Goal: Task Accomplishment & Management: Manage account settings

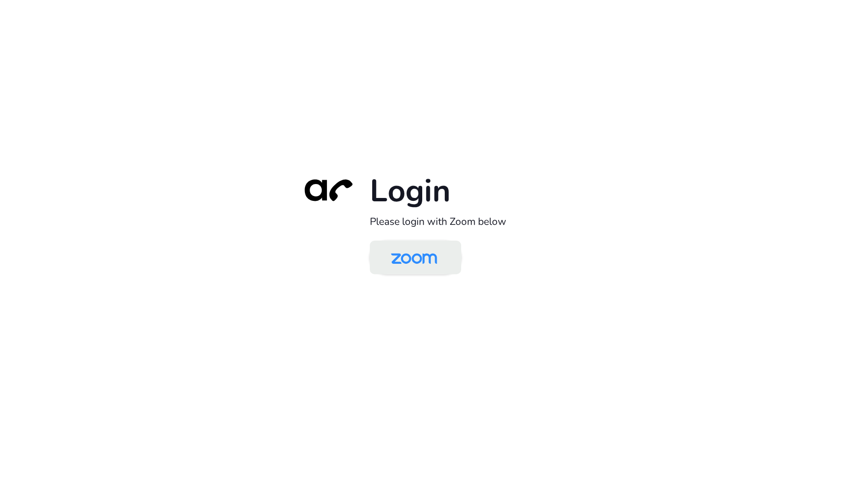
click at [440, 269] on img at bounding box center [414, 258] width 66 height 31
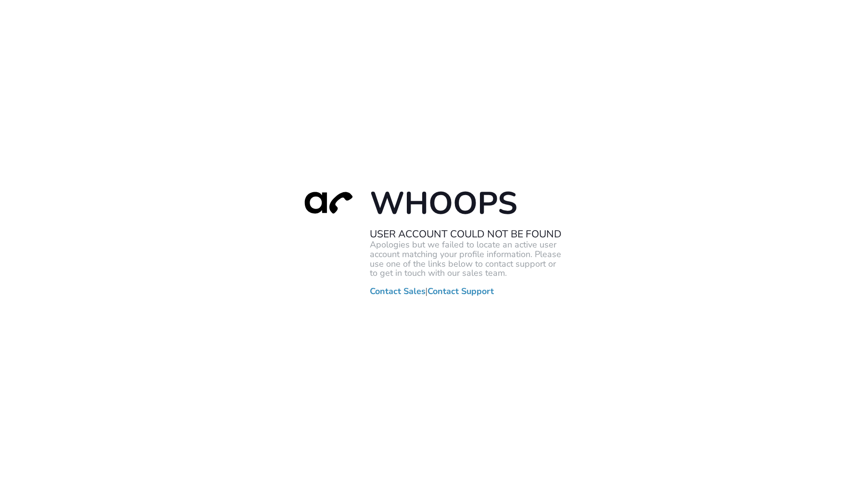
click at [84, 156] on div "Whoops User Account Could Not Be Found Apologies but we failed to locate an act…" at bounding box center [427, 240] width 855 height 480
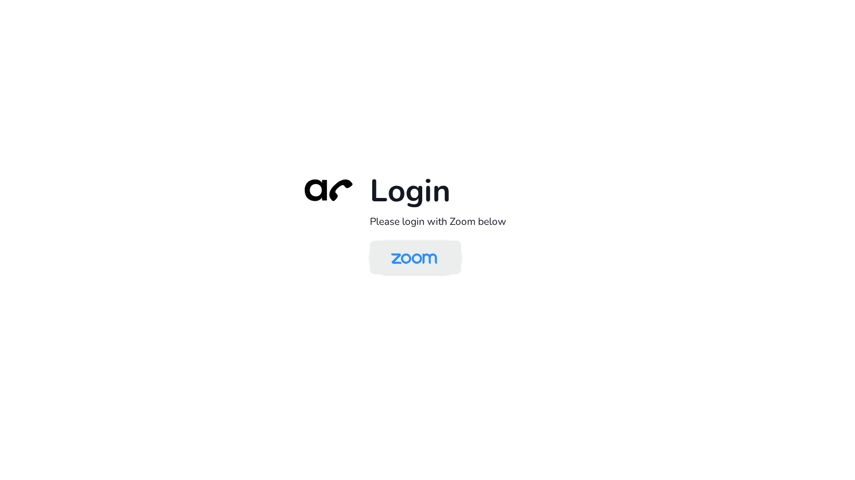
click at [401, 258] on img at bounding box center [414, 258] width 66 height 31
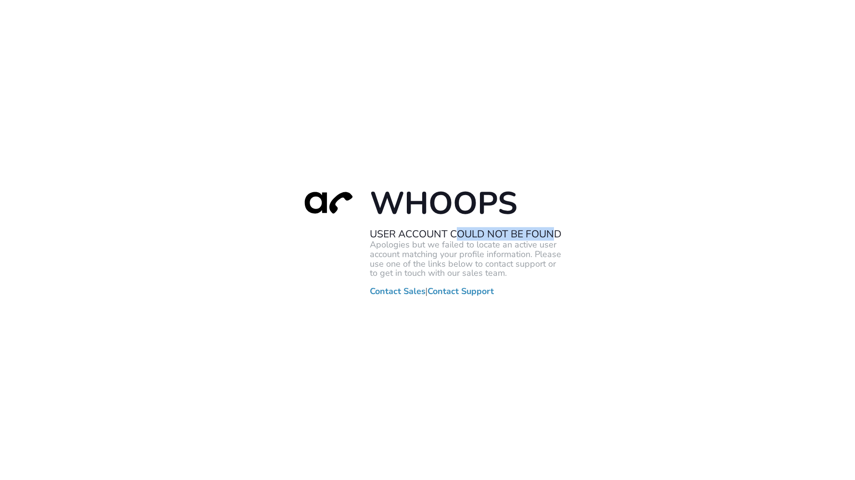
drag, startPoint x: 459, startPoint y: 238, endPoint x: 558, endPoint y: 238, distance: 99.0
click at [558, 238] on h2 "User Account Could Not Be Found" at bounding box center [466, 234] width 192 height 13
drag, startPoint x: 558, startPoint y: 238, endPoint x: 439, endPoint y: 272, distance: 123.7
click at [439, 272] on p "Apologies but we failed to locate an active user account matching your profile …" at bounding box center [466, 259] width 192 height 38
drag, startPoint x: 439, startPoint y: 272, endPoint x: 414, endPoint y: 250, distance: 33.3
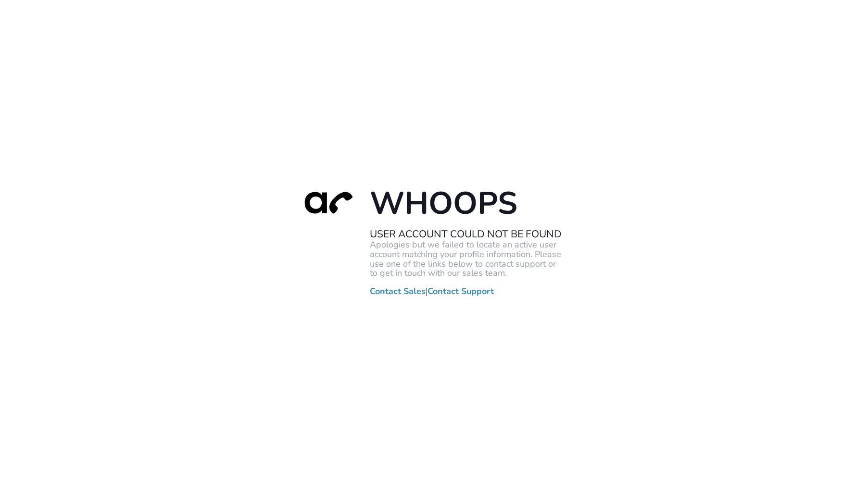
click at [414, 250] on p "Apologies but we failed to locate an active user account matching your profile …" at bounding box center [466, 259] width 192 height 38
drag, startPoint x: 510, startPoint y: 241, endPoint x: 561, endPoint y: 243, distance: 50.5
click at [561, 243] on p "Apologies but we failed to locate an active user account matching your profile …" at bounding box center [466, 259] width 192 height 38
drag, startPoint x: 561, startPoint y: 243, endPoint x: 468, endPoint y: 252, distance: 92.8
click at [468, 252] on p "Apologies but we failed to locate an active user account matching your profile …" at bounding box center [466, 259] width 192 height 38
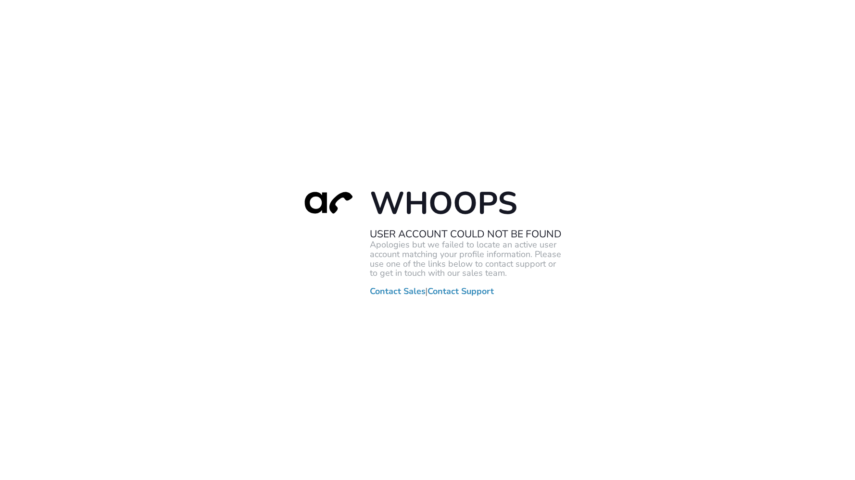
click at [412, 256] on p "Apologies but we failed to locate an active user account matching your profile …" at bounding box center [466, 259] width 192 height 38
drag, startPoint x: 406, startPoint y: 256, endPoint x: 535, endPoint y: 252, distance: 128.4
click at [535, 252] on p "Apologies but we failed to locate an active user account matching your profile …" at bounding box center [466, 259] width 192 height 38
drag, startPoint x: 535, startPoint y: 252, endPoint x: 631, endPoint y: 250, distance: 96.7
click at [631, 250] on div "Whoops User Account Could Not Be Found Apologies but we failed to locate an act…" at bounding box center [427, 240] width 855 height 480
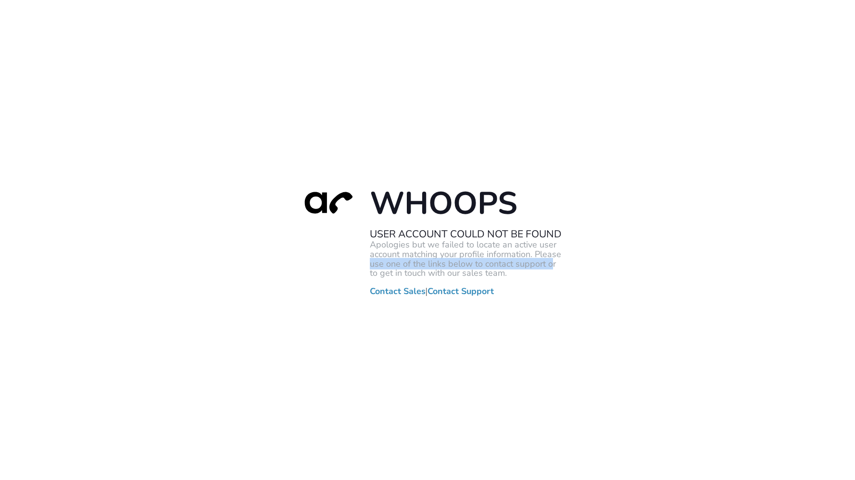
drag, startPoint x: 341, startPoint y: 262, endPoint x: 551, endPoint y: 262, distance: 209.6
click at [551, 262] on div "Whoops User Account Could Not Be Found Apologies but we failed to locate an act…" at bounding box center [427, 240] width 269 height 113
click at [474, 291] on link "Contact Support" at bounding box center [460, 292] width 66 height 10
